Goal: Information Seeking & Learning: Learn about a topic

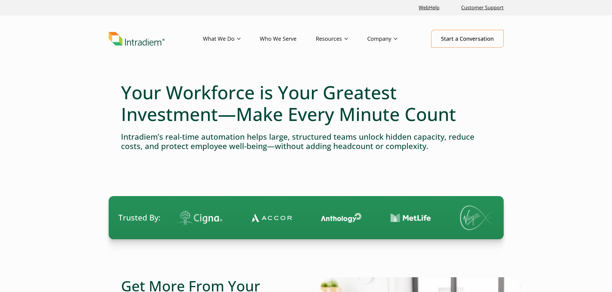
click at [138, 42] on img "Link to homepage of Intradiem" at bounding box center [137, 39] width 56 height 14
click at [223, 49] on link "Platform" at bounding box center [213, 51] width 20 height 7
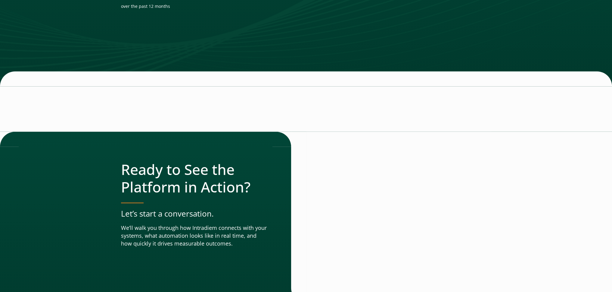
scroll to position [1868, 0]
